Goal: Task Accomplishment & Management: Complete application form

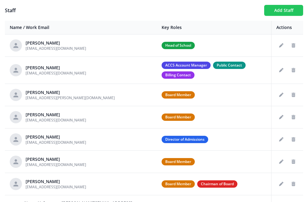
click at [284, 10] on button "Add Staff" at bounding box center [284, 10] width 39 height 11
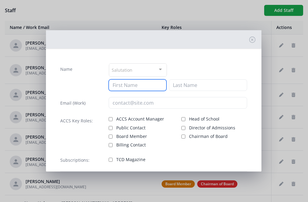
click at [139, 85] on input at bounding box center [138, 85] width 58 height 12
type input "Jennifer"
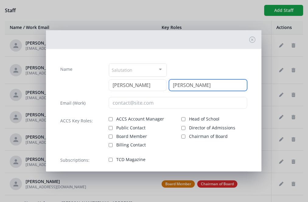
type input "Butler"
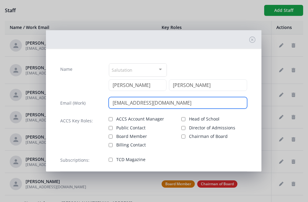
type input "businessmanager@regentsacademy.com"
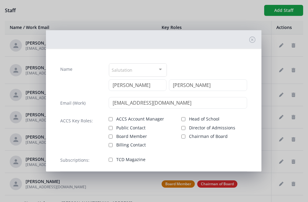
click at [111, 145] on input "Billing Contact" at bounding box center [111, 145] width 4 height 4
checkbox input "true"
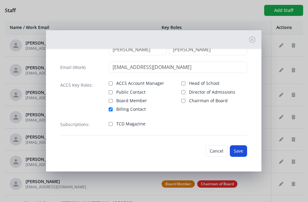
click at [240, 151] on button "Save" at bounding box center [238, 151] width 17 height 12
